Goal: Task Accomplishment & Management: Use online tool/utility

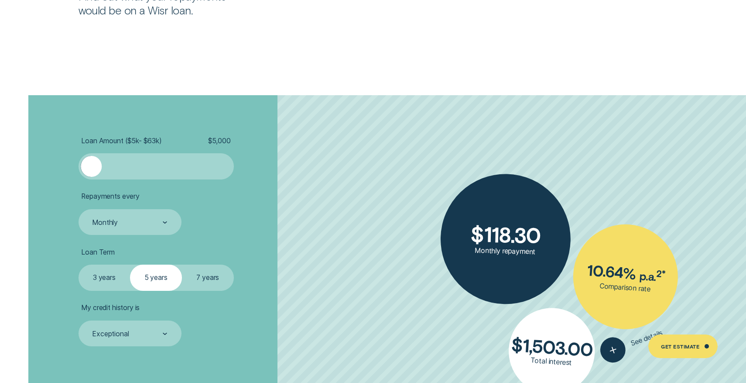
scroll to position [1716, 0]
drag, startPoint x: 88, startPoint y: 164, endPoint x: 103, endPoint y: 170, distance: 16.2
click at [103, 170] on div at bounding box center [102, 165] width 20 height 20
click at [123, 237] on ul "Loan Amount ( $5k - $63k ) $ 10,000 Repayments every Monthly Loan Term Select L…" at bounding box center [199, 241] width 240 height 210
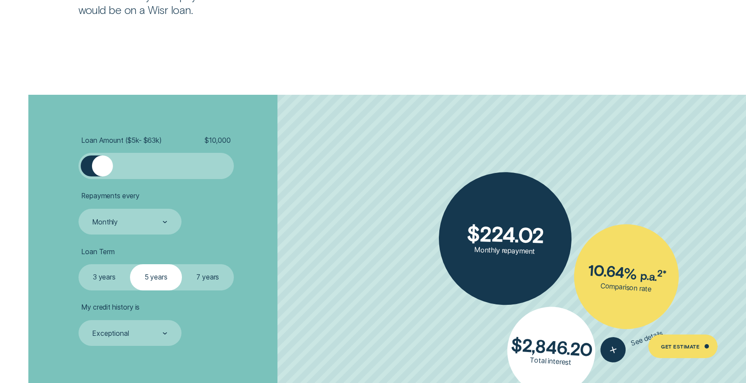
click at [208, 274] on label "7 years" at bounding box center [208, 277] width 52 height 26
click at [182, 264] on input "7 years" at bounding box center [182, 264] width 0 height 0
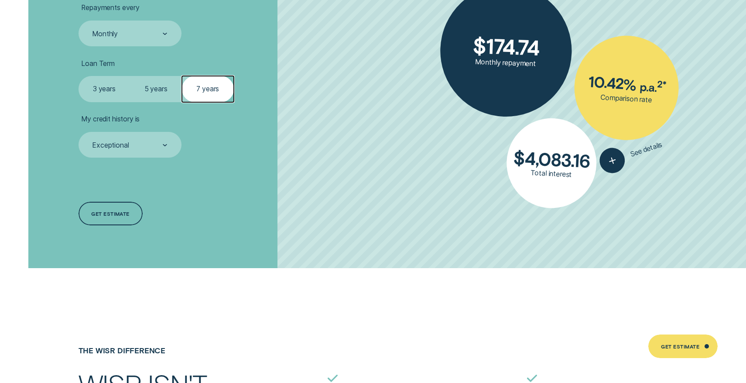
scroll to position [1903, 0]
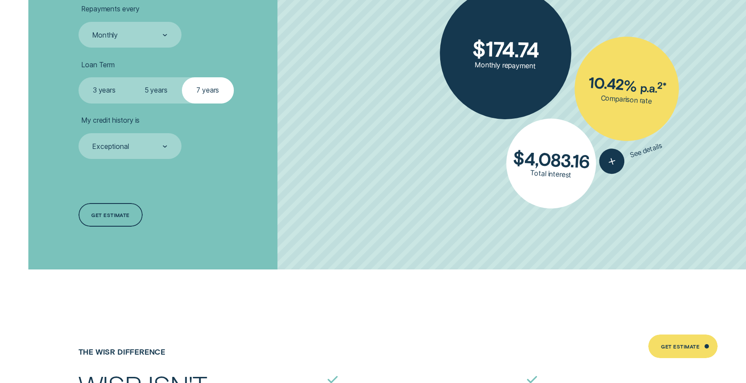
click at [77, 88] on div "Loan Amount ( $5k - $63k ) $ 10,000 Repayments every Monthly Loan Term Select L…" at bounding box center [198, 88] width 249 height 361
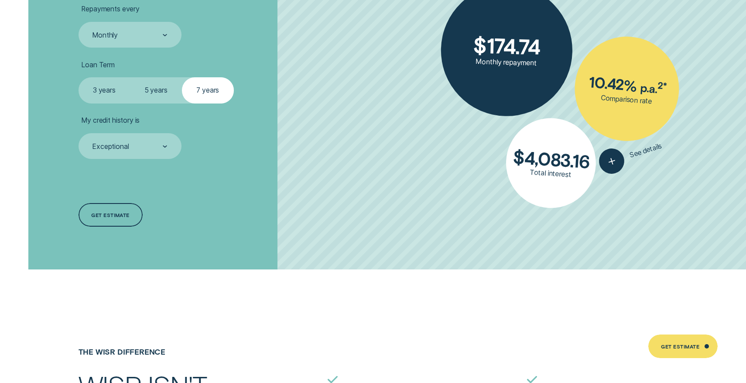
click at [86, 88] on label "3 years" at bounding box center [105, 90] width 52 height 26
click at [79, 77] on input "3 years" at bounding box center [79, 77] width 0 height 0
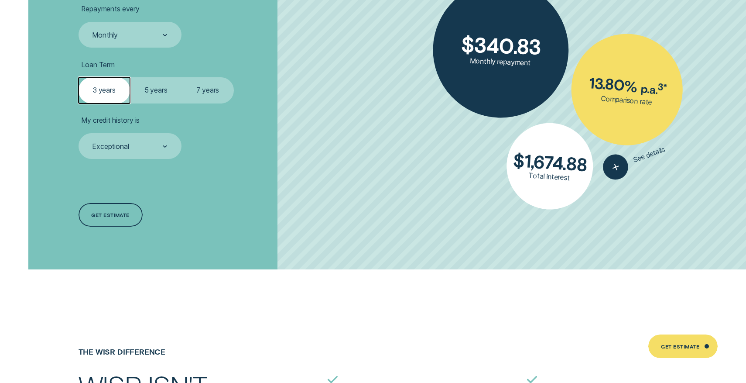
click at [158, 97] on label "5 years" at bounding box center [156, 90] width 52 height 26
click at [130, 77] on input "5 years" at bounding box center [130, 77] width 0 height 0
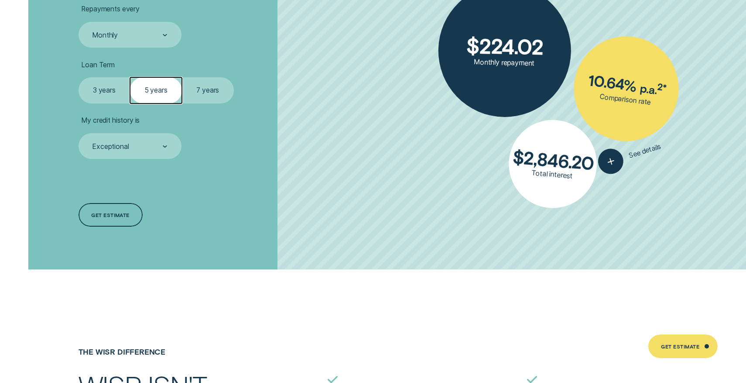
scroll to position [1848, 0]
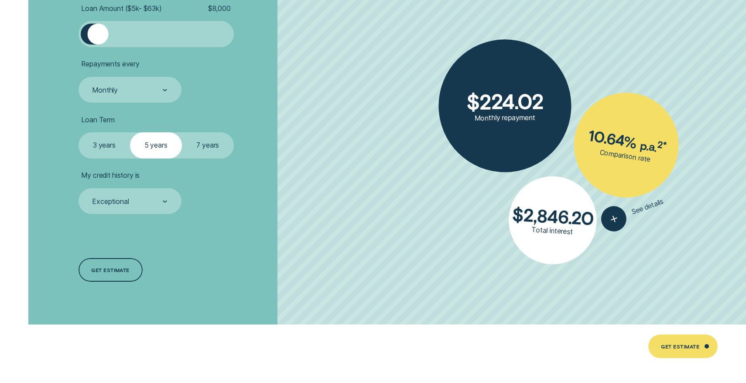
click at [98, 40] on div at bounding box center [98, 34] width 20 height 20
click at [202, 146] on label "7 years" at bounding box center [208, 145] width 52 height 26
click at [182, 132] on input "7 years" at bounding box center [182, 132] width 0 height 0
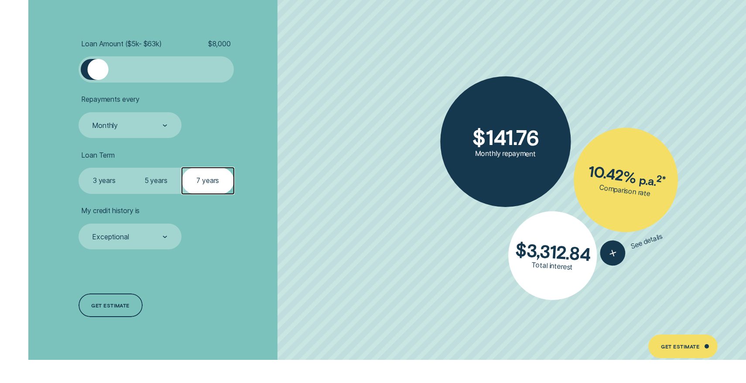
scroll to position [1797, 0]
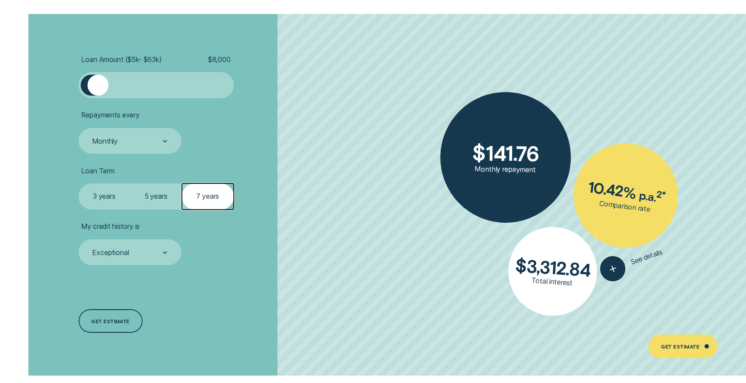
click at [140, 193] on label "5 years" at bounding box center [156, 196] width 52 height 26
click at [130, 183] on input "5 years" at bounding box center [130, 183] width 0 height 0
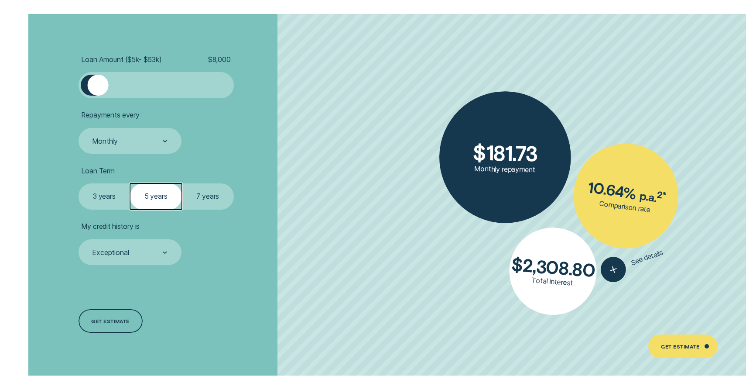
click at [103, 91] on div at bounding box center [98, 85] width 20 height 20
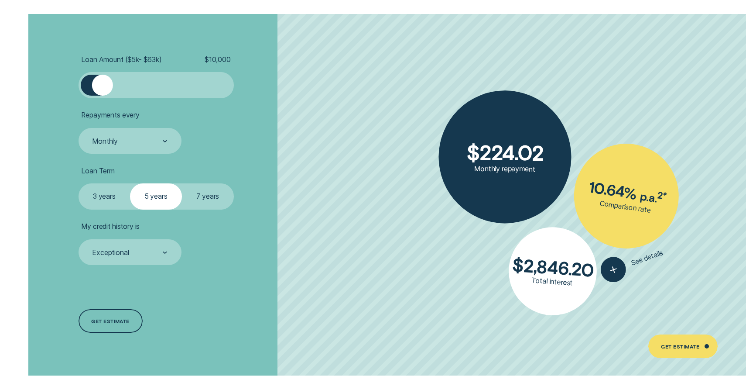
click at [102, 90] on div at bounding box center [102, 85] width 20 height 20
click at [97, 89] on div at bounding box center [102, 85] width 20 height 20
click at [99, 90] on div at bounding box center [98, 85] width 20 height 20
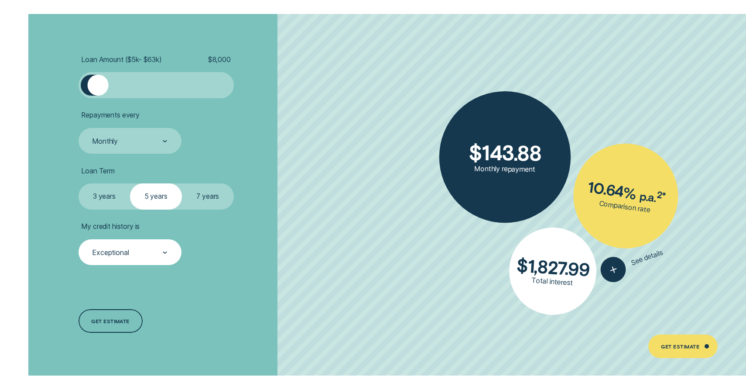
click at [128, 260] on div "Exceptional" at bounding box center [130, 252] width 103 height 26
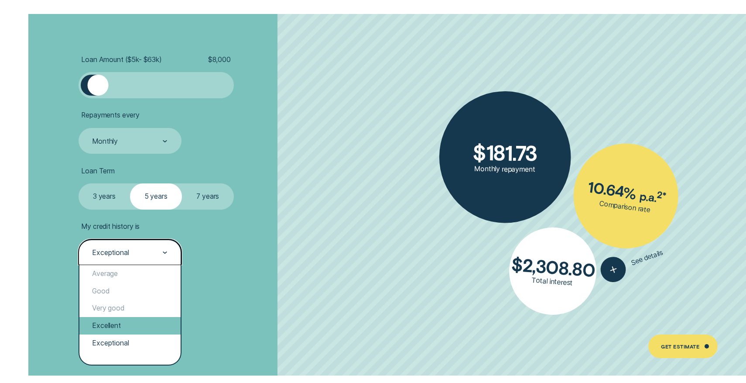
click at [137, 327] on div "Excellent" at bounding box center [130, 325] width 102 height 17
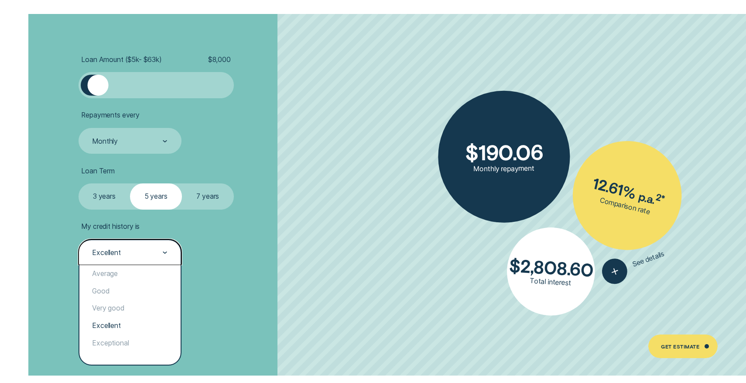
click at [144, 263] on div "Excellent" at bounding box center [130, 252] width 103 height 26
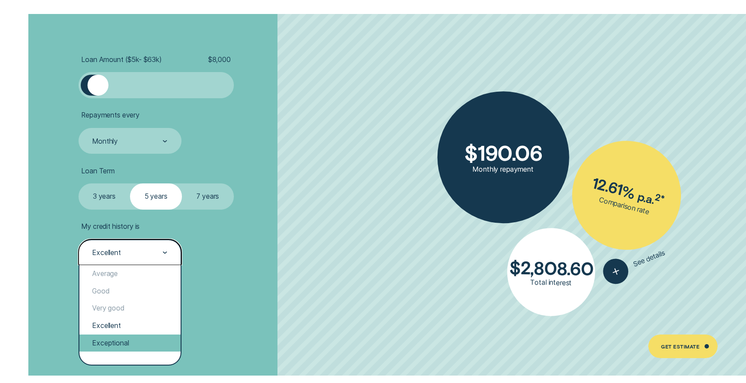
click at [143, 340] on div "Exceptional" at bounding box center [130, 342] width 102 height 17
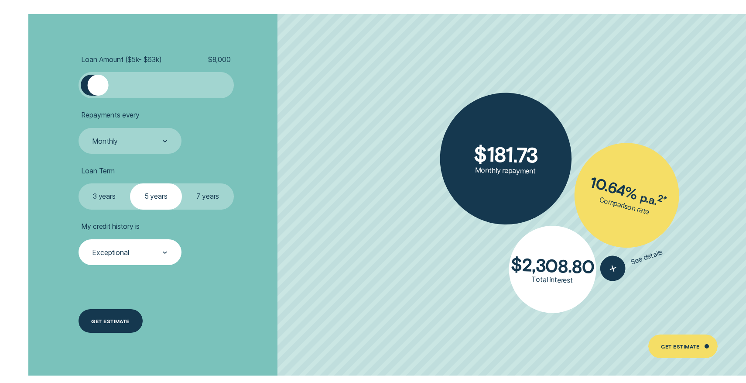
click at [132, 321] on div "Get estimate" at bounding box center [111, 320] width 64 height 23
